Goal: Task Accomplishment & Management: Use online tool/utility

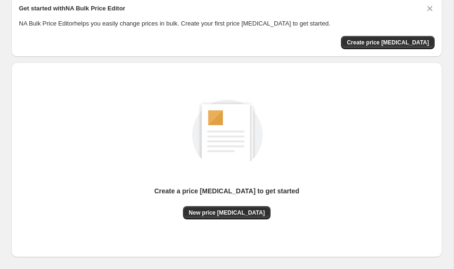
scroll to position [46, 0]
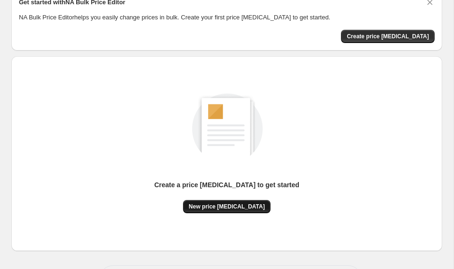
click at [253, 206] on span "New price [MEDICAL_DATA]" at bounding box center [227, 207] width 76 height 8
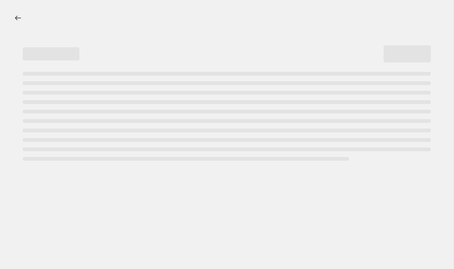
select select "percentage"
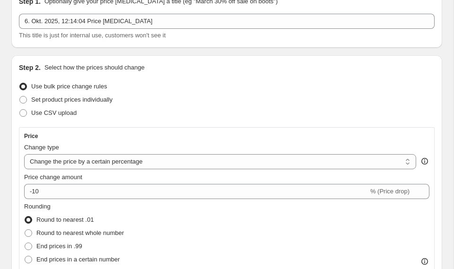
scroll to position [66, 0]
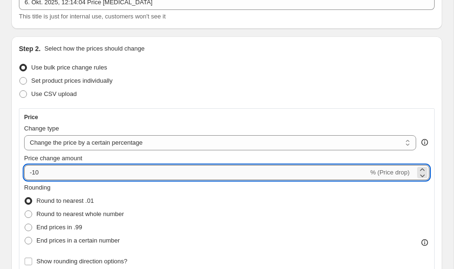
click at [175, 173] on input "-10" at bounding box center [196, 172] width 344 height 15
type input "-1"
type input "-35"
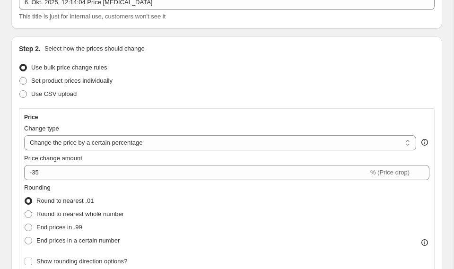
click at [300, 105] on div "Step 2. Select how the prices should change Use bulk price change rules Set pro…" at bounding box center [227, 256] width 416 height 424
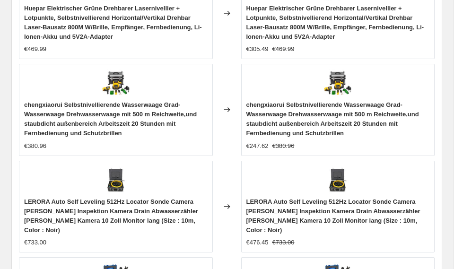
scroll to position [1039, 0]
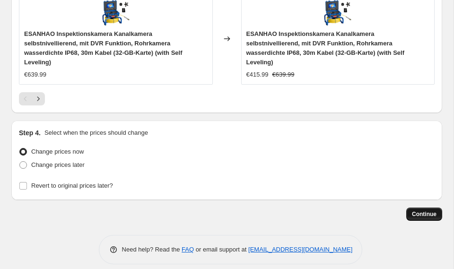
click at [414, 210] on span "Continue" at bounding box center [424, 214] width 25 height 8
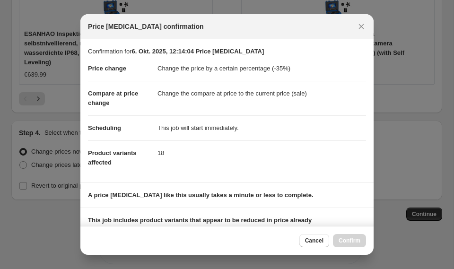
scroll to position [129, 0]
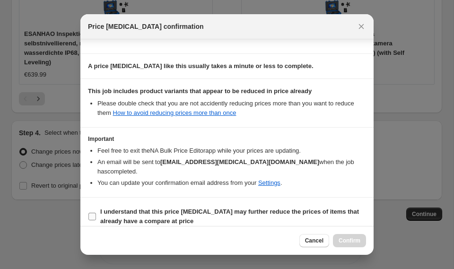
click at [100, 208] on b "I understand that this price [MEDICAL_DATA] may further reduce the prices of it…" at bounding box center [229, 216] width 259 height 17
click at [96, 213] on input "I understand that this price [MEDICAL_DATA] may further reduce the prices of it…" at bounding box center [92, 217] width 8 height 8
checkbox input "true"
click at [350, 241] on span "Confirm" at bounding box center [349, 241] width 22 height 8
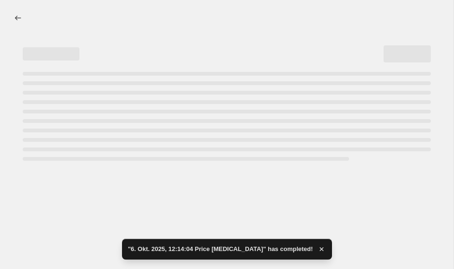
select select "percentage"
